Goal: Information Seeking & Learning: Understand process/instructions

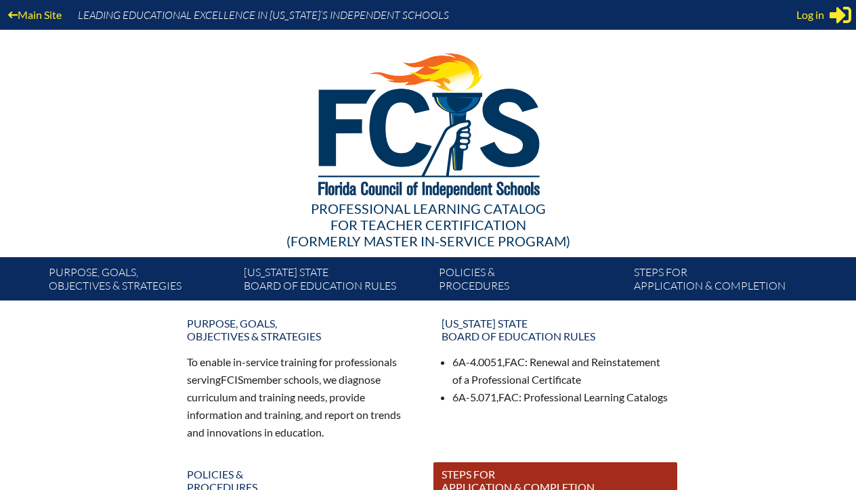
click at [556, 479] on link "Steps for application & completion" at bounding box center [555, 481] width 244 height 37
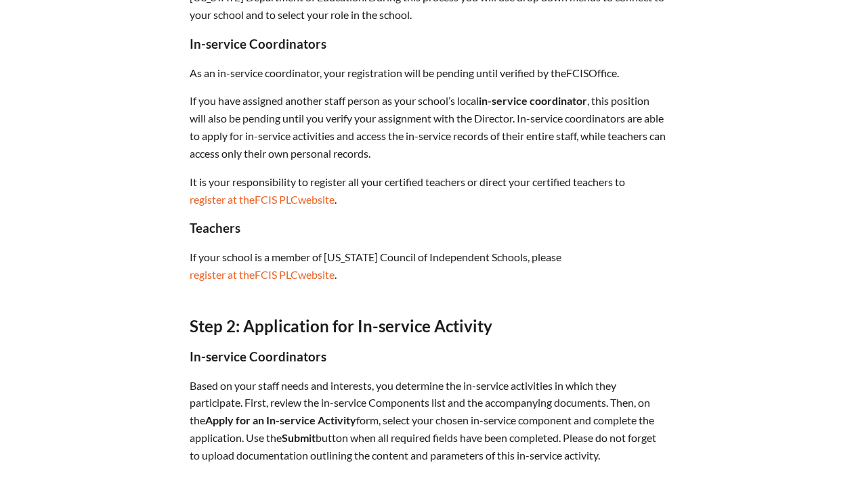
scroll to position [582, 0]
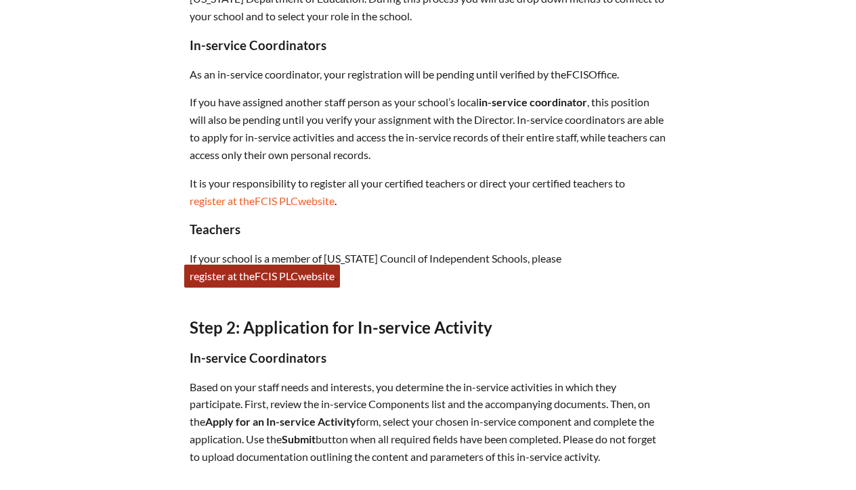
click at [277, 270] on span "FCIS" at bounding box center [266, 276] width 22 height 13
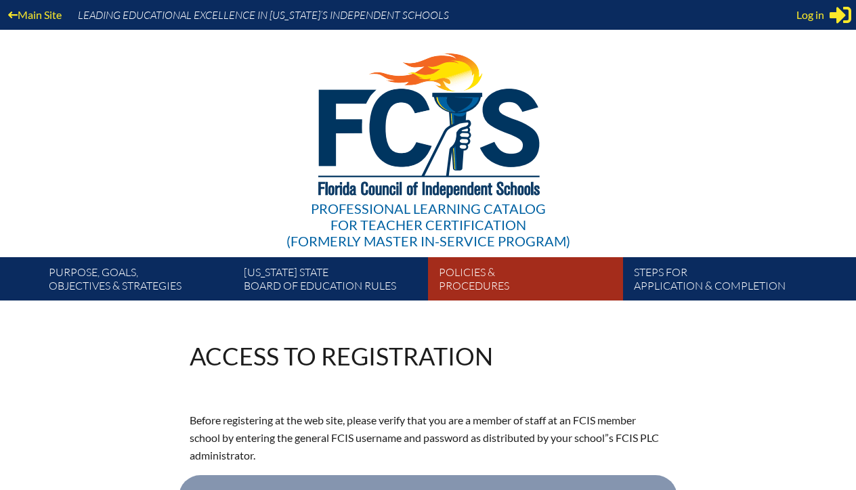
click at [494, 272] on link "Policies & Procedures" at bounding box center [530, 282] width 195 height 38
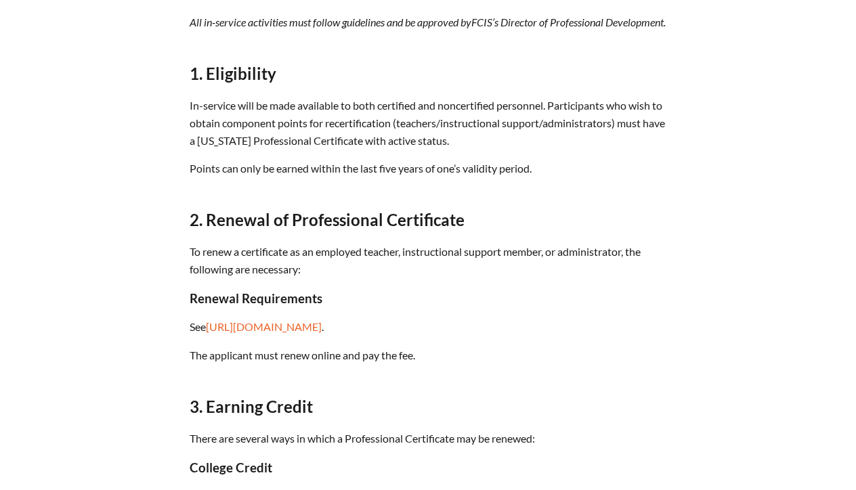
scroll to position [424, 0]
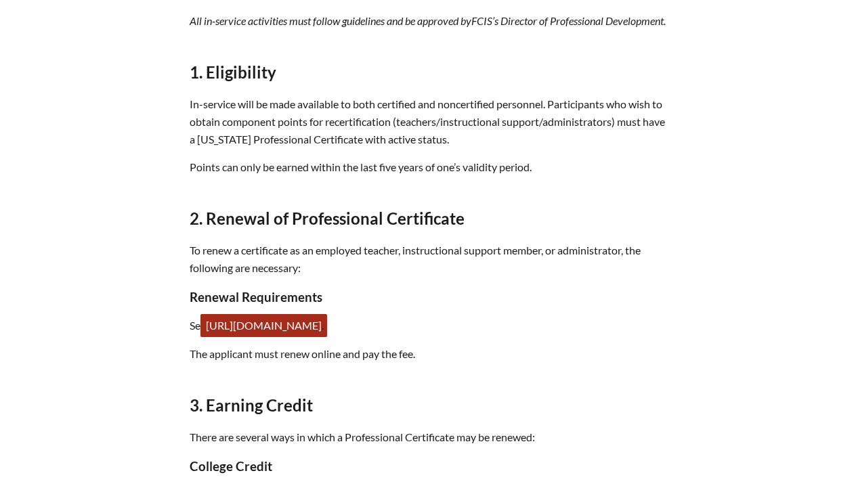
click at [327, 337] on link "https://www.fldoe.org/teaching/certification/renewal-requirements" at bounding box center [263, 325] width 127 height 23
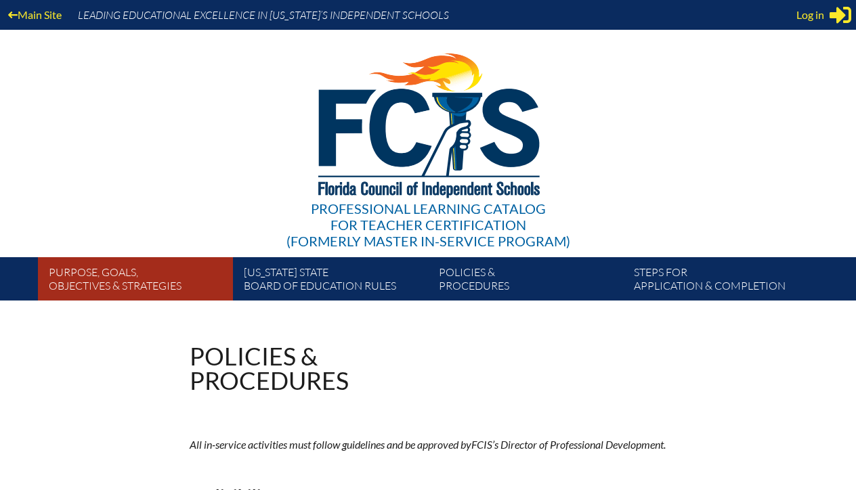
click at [98, 278] on link "Purpose, goals, objectives & strategies" at bounding box center [140, 282] width 195 height 38
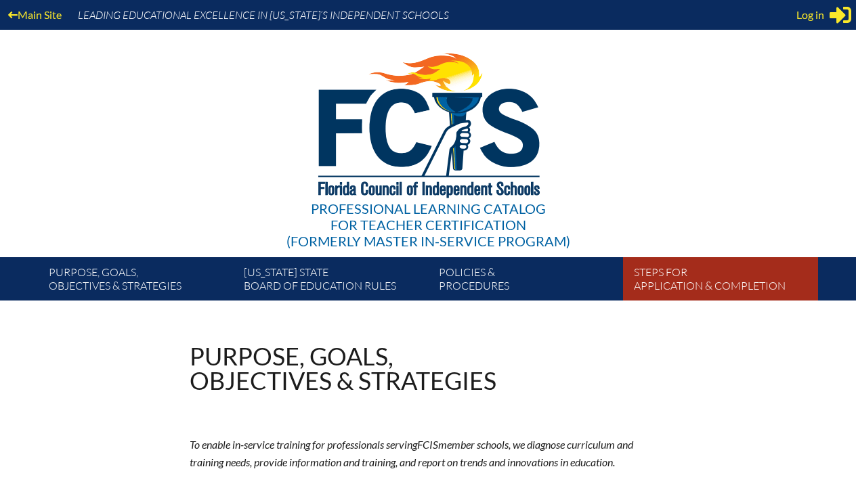
click at [673, 280] on link "Steps for application & completion" at bounding box center [726, 282] width 195 height 38
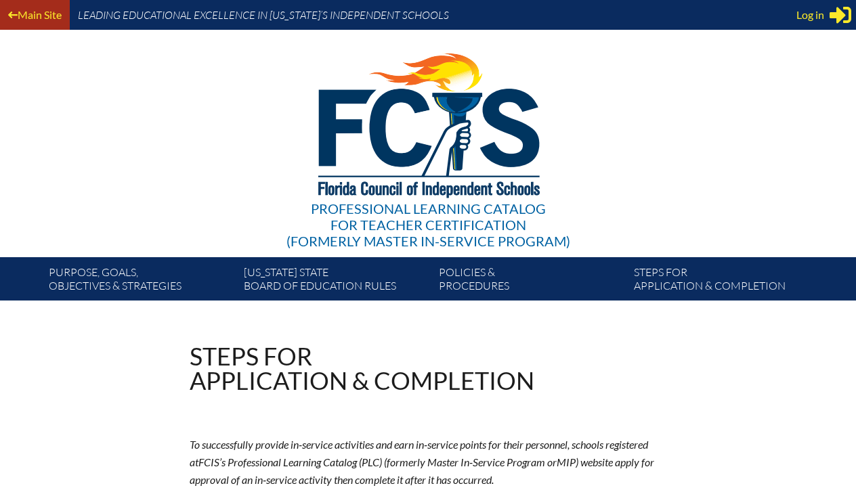
click at [49, 10] on link "Main Site" at bounding box center [35, 14] width 64 height 18
